Goal: Find specific page/section: Find specific page/section

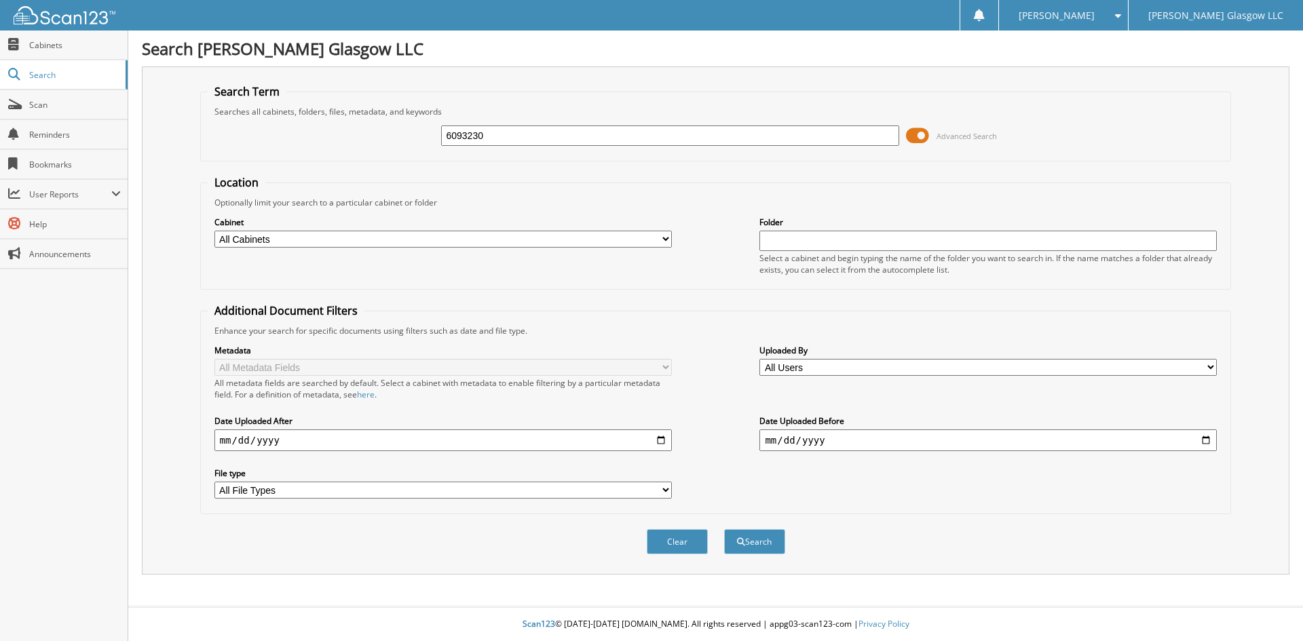
type input "6093230"
click at [919, 132] on span at bounding box center [917, 136] width 23 height 20
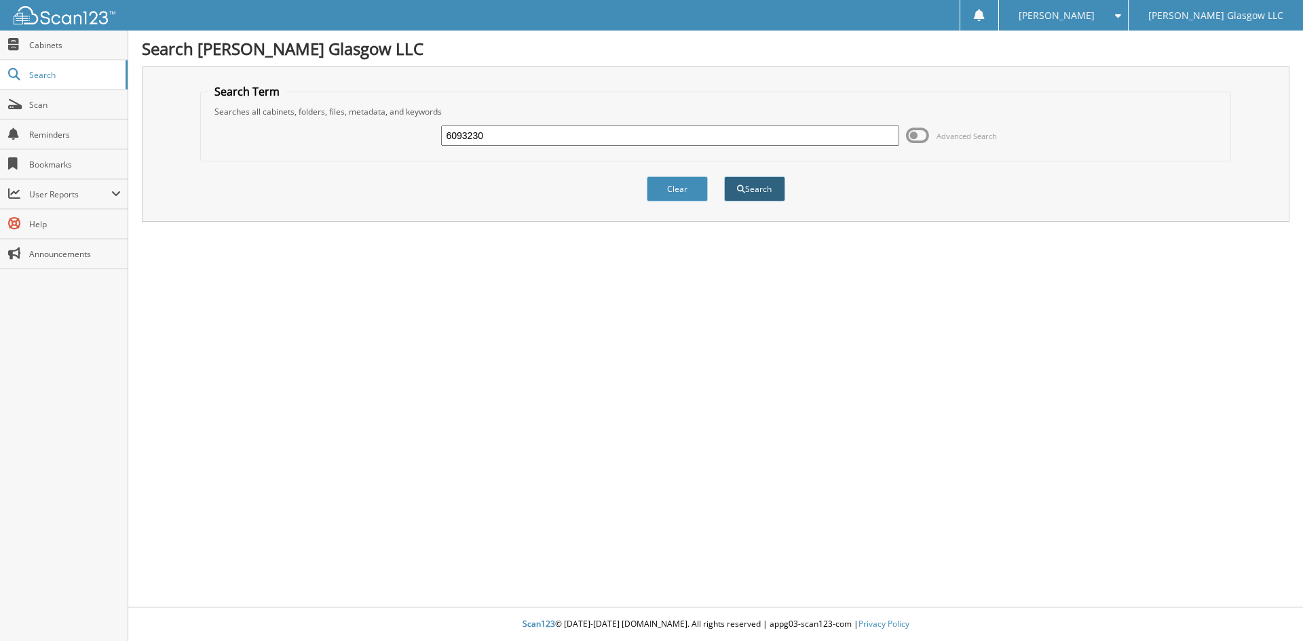
click at [763, 191] on button "Search" at bounding box center [754, 188] width 61 height 25
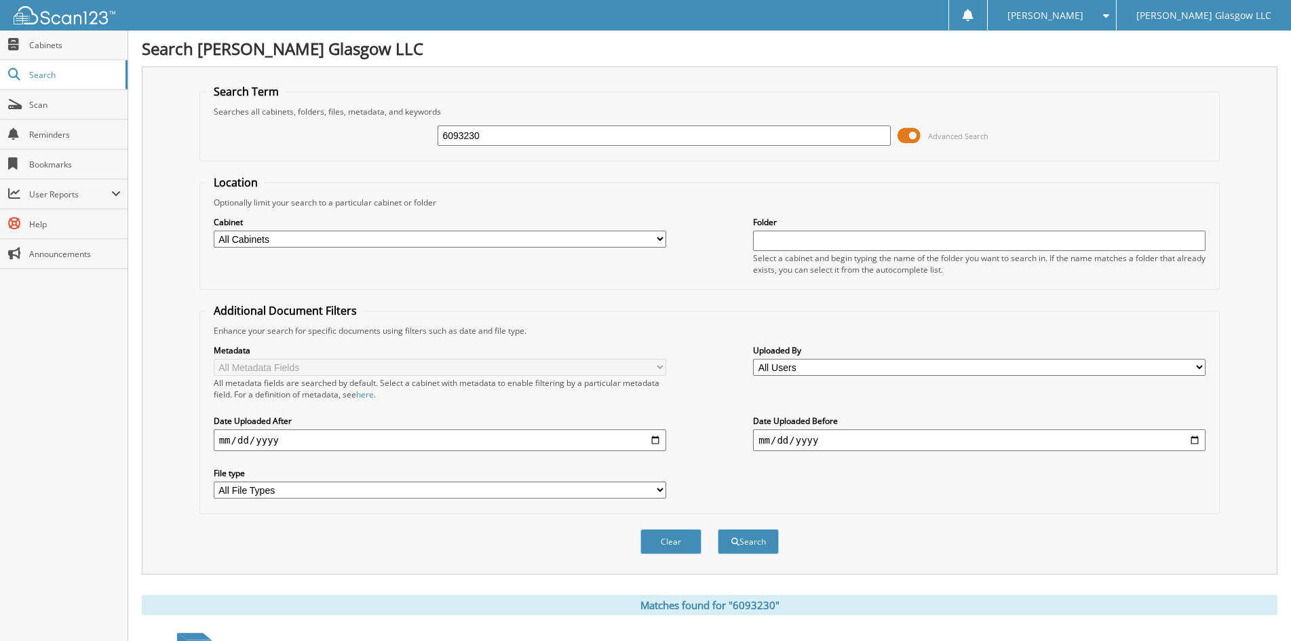
click at [907, 130] on span at bounding box center [909, 136] width 23 height 20
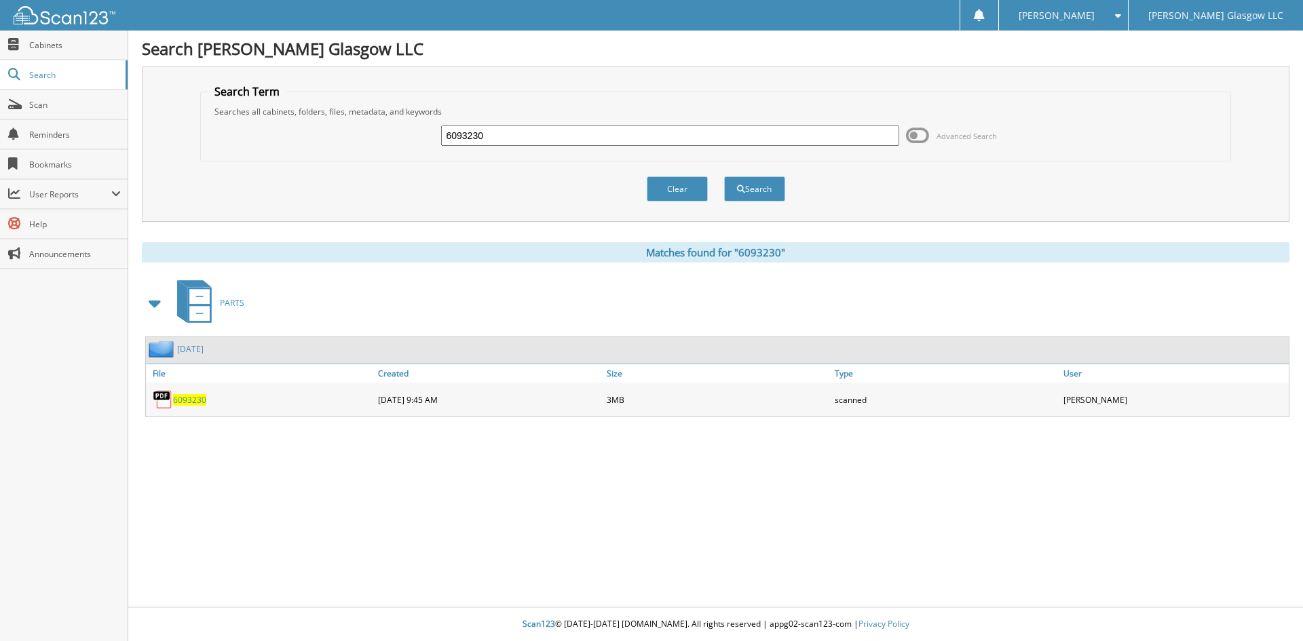
drag, startPoint x: 187, startPoint y: 400, endPoint x: 203, endPoint y: 396, distance: 16.8
click at [187, 400] on span "6093230" at bounding box center [189, 400] width 33 height 12
click at [681, 188] on button "Clear" at bounding box center [677, 188] width 61 height 25
